Goal: Transaction & Acquisition: Purchase product/service

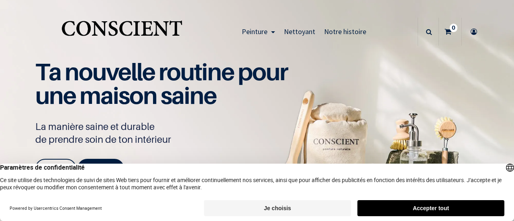
click at [418, 206] on button "Accepter tout" at bounding box center [430, 208] width 147 height 16
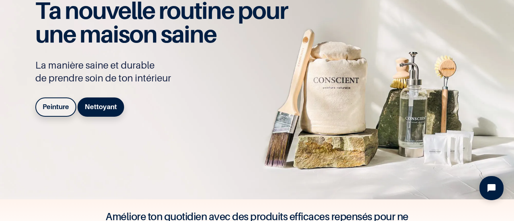
scroll to position [62, 0]
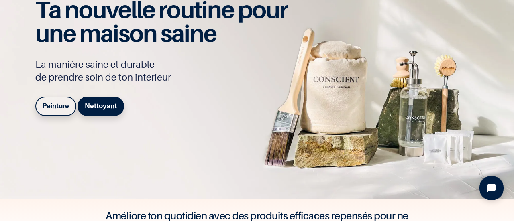
click at [53, 106] on b "Peinture" at bounding box center [56, 106] width 26 height 8
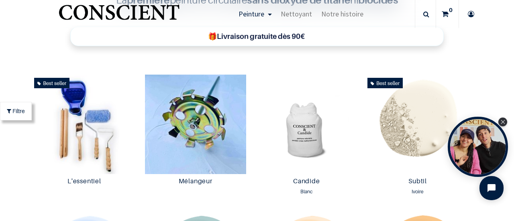
scroll to position [320, 0]
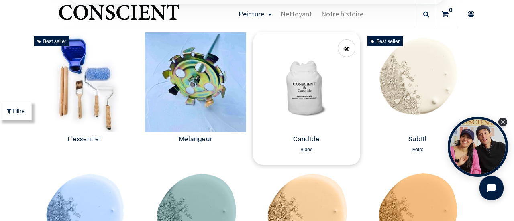
click at [300, 98] on img at bounding box center [306, 83] width 107 height 100
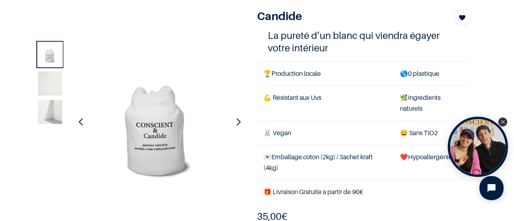
scroll to position [78, 0]
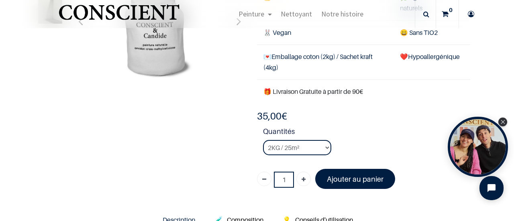
scroll to position [126, 0]
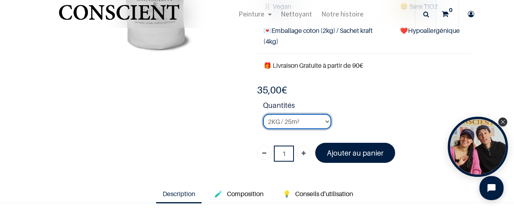
click at [323, 121] on select "2KG / 25m² 4KG / 50m² 8KG / 100m² Testeur" at bounding box center [297, 121] width 68 height 15
click at [263, 114] on select "2KG / 25m² 4KG / 50m² 8KG / 100m² Testeur" at bounding box center [297, 121] width 68 height 15
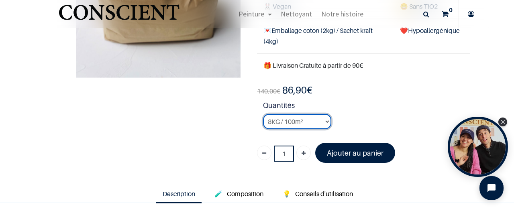
click at [324, 120] on select "2KG / 25m² 4KG / 50m² 8KG / 100m² Testeur" at bounding box center [297, 121] width 68 height 15
click at [263, 114] on select "2KG / 25m² 4KG / 50m² 8KG / 100m² Testeur" at bounding box center [297, 121] width 68 height 15
click at [322, 121] on select "2KG / 25m² 4KG / 50m² 8KG / 100m² Testeur" at bounding box center [297, 121] width 68 height 15
click at [263, 114] on select "2KG / 25m² 4KG / 50m² 8KG / 100m² Testeur" at bounding box center [297, 121] width 68 height 15
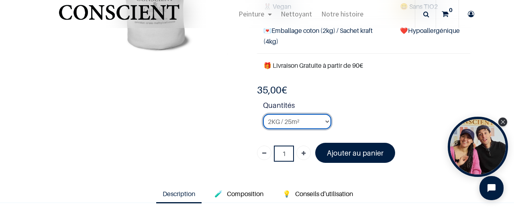
click at [324, 122] on select "2KG / 25m² 4KG / 50m² 8KG / 100m² Testeur" at bounding box center [297, 121] width 68 height 15
select select "3"
click at [263, 114] on select "2KG / 25m² 4KG / 50m² 8KG / 100m² Testeur" at bounding box center [297, 121] width 68 height 15
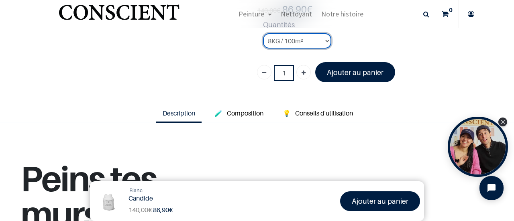
scroll to position [225, 0]
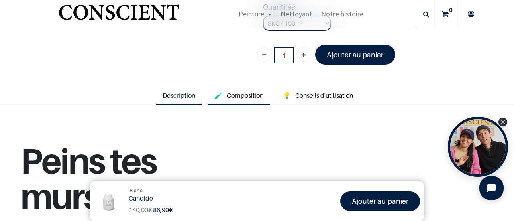
click at [245, 96] on span "Composition" at bounding box center [245, 96] width 37 height 8
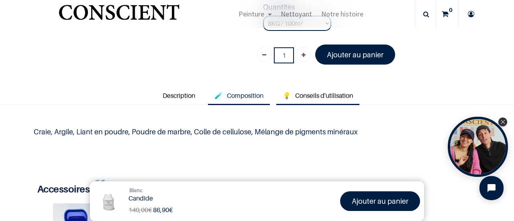
click at [308, 92] on span "Conseils d'utilisation" at bounding box center [324, 96] width 58 height 8
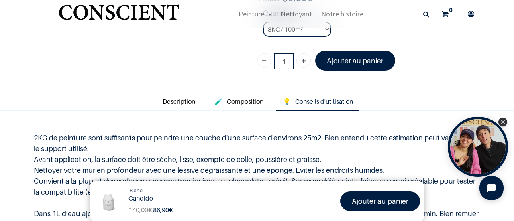
scroll to position [218, 0]
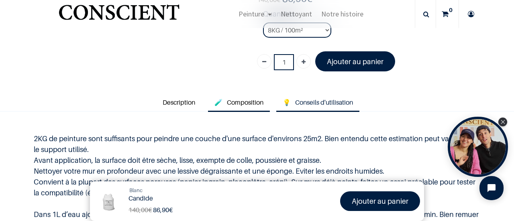
click at [251, 100] on span "Composition" at bounding box center [245, 102] width 37 height 8
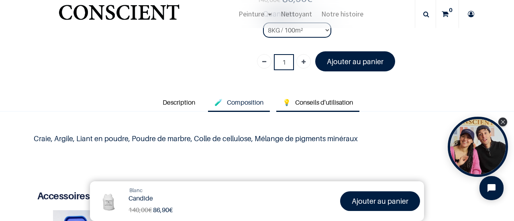
click at [297, 102] on span "Conseils d'utilisation" at bounding box center [324, 102] width 58 height 8
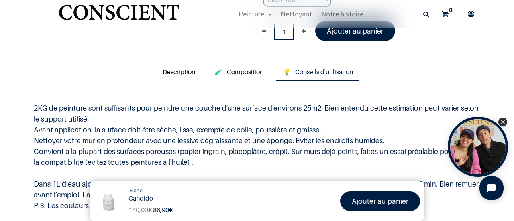
scroll to position [166, 0]
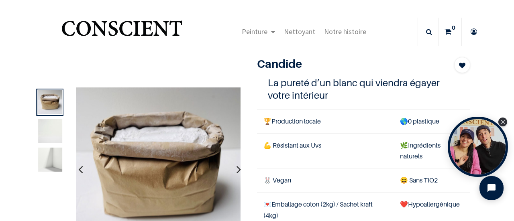
click at [236, 171] on icon "button" at bounding box center [238, 170] width 4 height 22
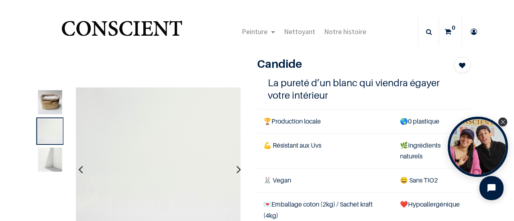
click at [236, 171] on icon "button" at bounding box center [238, 170] width 4 height 22
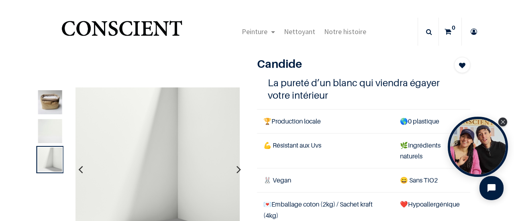
click at [236, 171] on icon "button" at bounding box center [238, 170] width 4 height 22
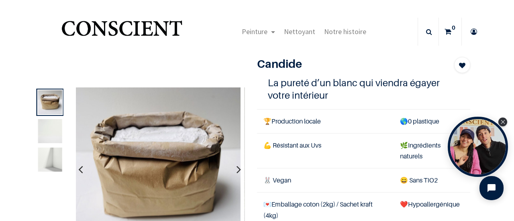
click at [236, 171] on icon "button" at bounding box center [238, 170] width 4 height 22
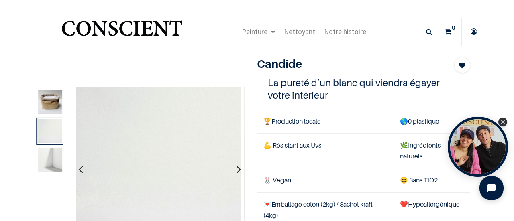
click at [236, 171] on icon "button" at bounding box center [238, 170] width 4 height 22
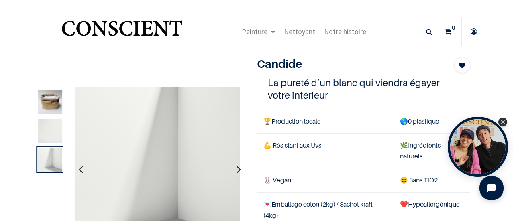
click at [78, 170] on icon "button" at bounding box center [80, 170] width 4 height 22
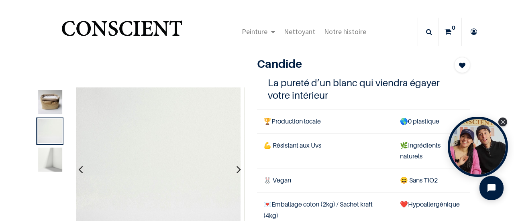
click at [78, 170] on icon "button" at bounding box center [80, 170] width 4 height 22
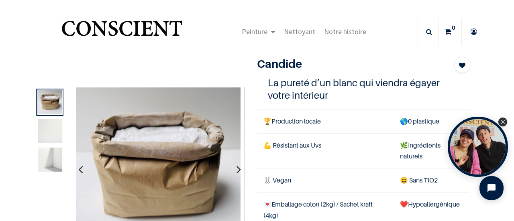
click at [236, 171] on icon "button" at bounding box center [238, 170] width 4 height 22
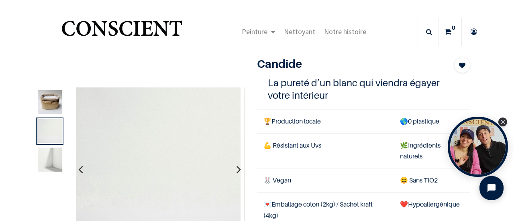
click at [236, 171] on icon "button" at bounding box center [238, 170] width 4 height 22
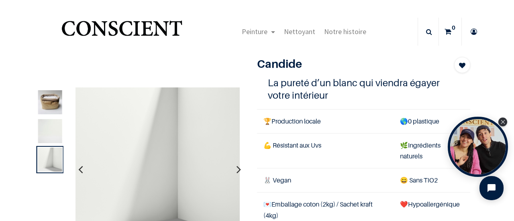
click at [236, 171] on icon "button" at bounding box center [238, 170] width 4 height 22
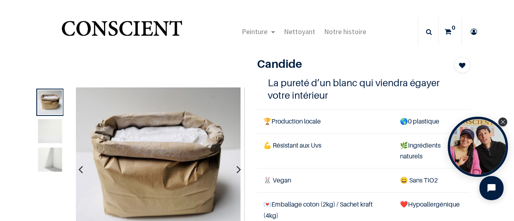
click at [79, 167] on icon "button" at bounding box center [80, 170] width 4 height 22
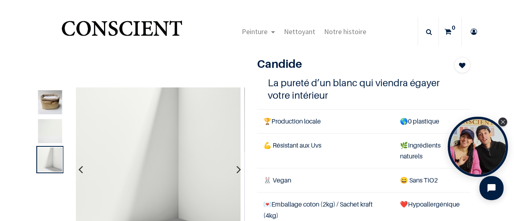
click at [79, 167] on icon "button" at bounding box center [80, 170] width 4 height 22
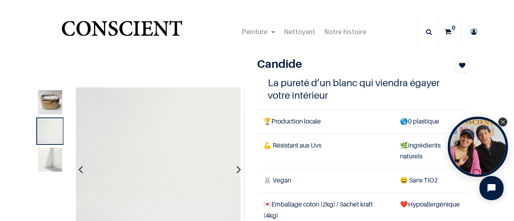
click at [79, 167] on icon "button" at bounding box center [80, 170] width 4 height 22
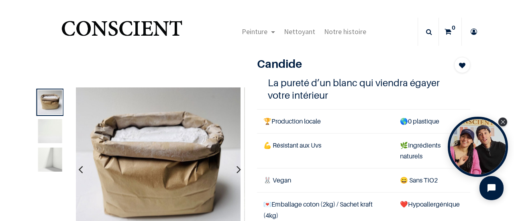
scroll to position [29, 0]
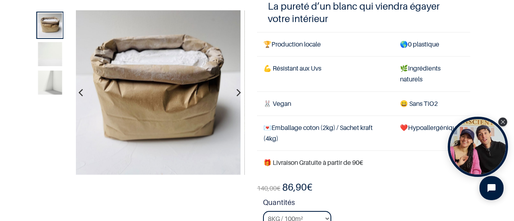
scroll to position [59, 0]
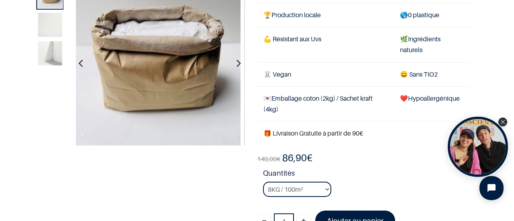
scroll to position [111, 0]
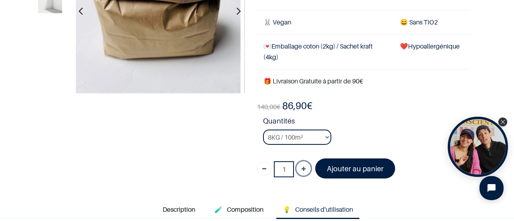
click at [301, 171] on icon "Ajouter" at bounding box center [303, 169] width 4 height 14
type input "2"
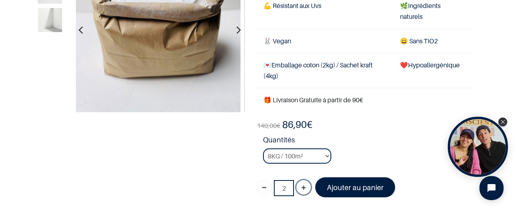
scroll to position [51, 0]
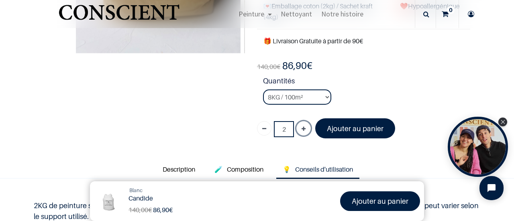
scroll to position [151, 0]
click at [311, 170] on span "Conseils d'utilisation" at bounding box center [324, 169] width 58 height 8
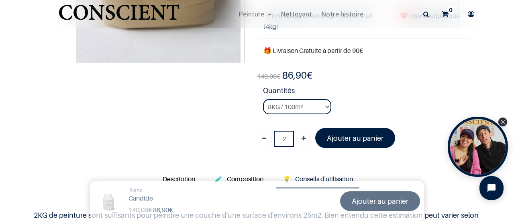
scroll to position [142, 0]
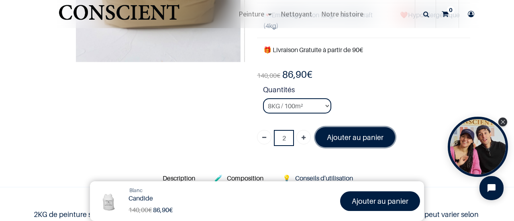
click at [342, 135] on font "Ajouter au panier" at bounding box center [355, 137] width 57 height 8
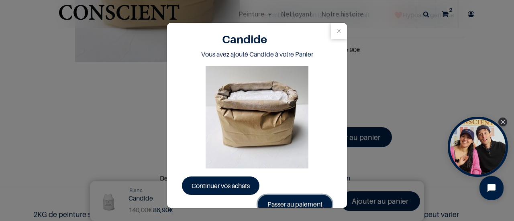
click at [292, 206] on link "Passer au paiement" at bounding box center [295, 204] width 74 height 18
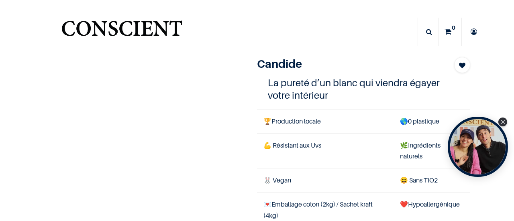
select select "3"
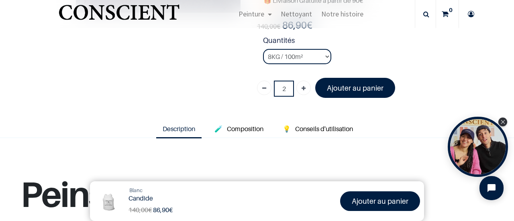
scroll to position [192, 0]
click at [307, 127] on span "Conseils d'utilisation" at bounding box center [324, 128] width 58 height 8
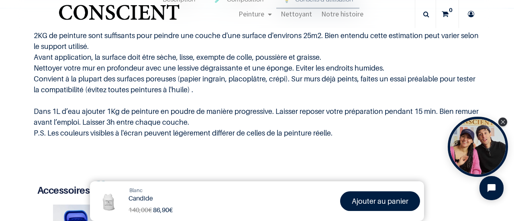
scroll to position [321, 0]
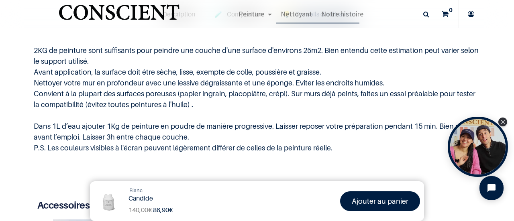
scroll to position [77, 0]
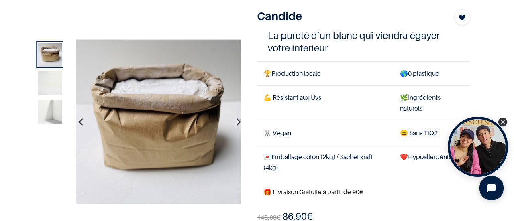
scroll to position [63, 0]
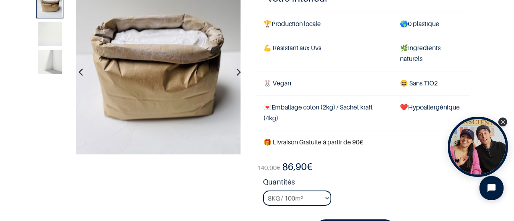
scroll to position [129, 0]
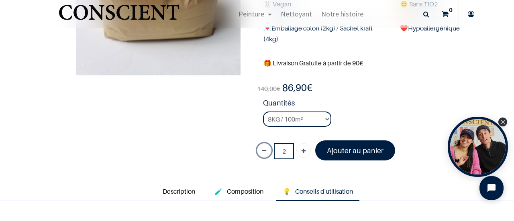
click at [262, 150] on icon "Supprimer" at bounding box center [264, 151] width 4 height 14
type input "1"
click at [262, 150] on icon "Supprimer" at bounding box center [264, 151] width 4 height 14
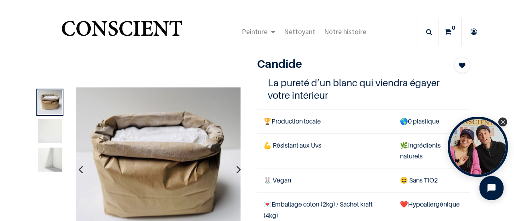
click at [449, 30] on sup "0" at bounding box center [453, 28] width 8 height 8
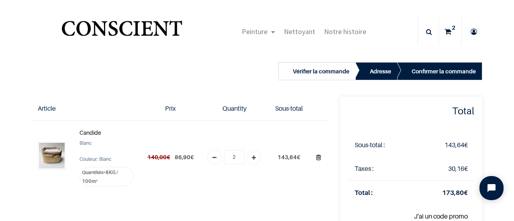
click at [316, 163] on icon "Supprimer du panier" at bounding box center [318, 157] width 5 height 11
type input "0"
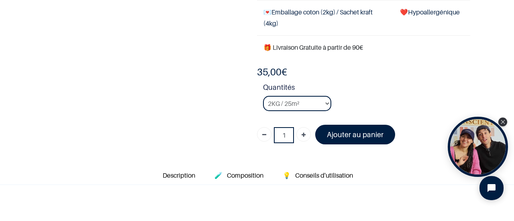
scroll to position [193, 0]
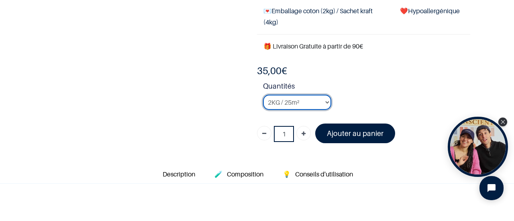
click at [323, 102] on select "2KG / 25m² 4KG / 50m² 8KG / 100m² Testeur" at bounding box center [297, 102] width 68 height 15
select select "3"
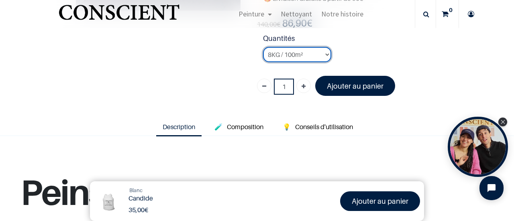
click at [263, 47] on select "2KG / 25m² 4KG / 50m² 8KG / 100m² Testeur" at bounding box center [297, 54] width 68 height 15
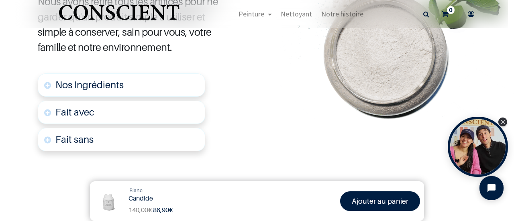
scroll to position [458, 0]
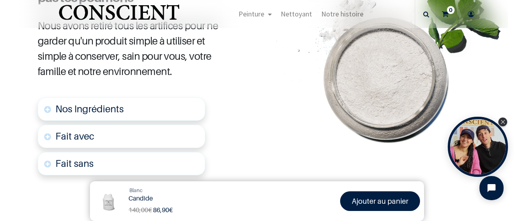
click at [108, 108] on span "Nos Ingrédients" at bounding box center [89, 109] width 68 height 12
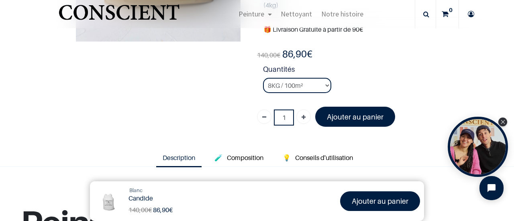
scroll to position [220, 0]
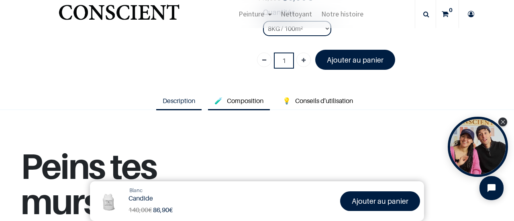
click at [242, 101] on span "Composition" at bounding box center [245, 101] width 37 height 8
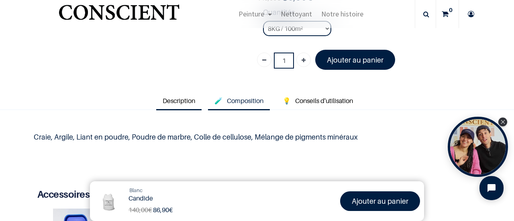
click at [163, 101] on span "Description" at bounding box center [179, 101] width 33 height 8
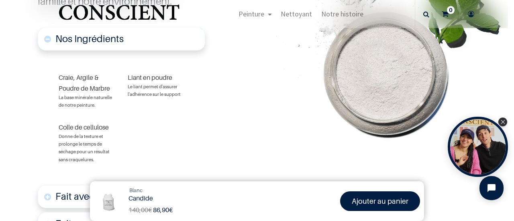
scroll to position [728, 0]
